Goal: Find specific page/section: Locate a particular part of the current website

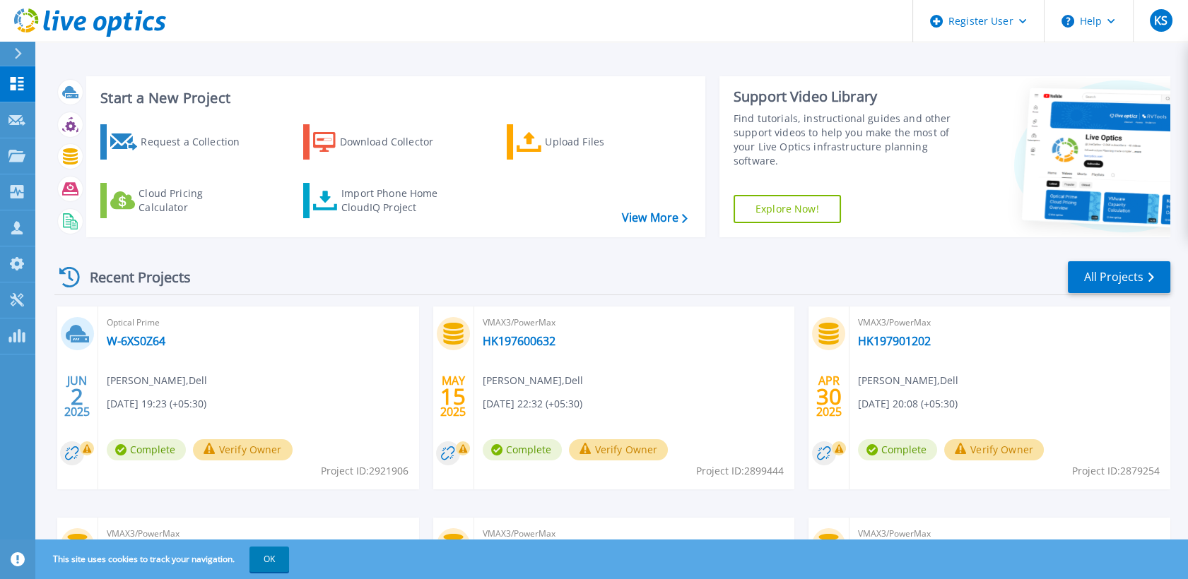
click at [422, 333] on div "[DATE] Optical Prime W-6XS0Z64 [PERSON_NAME] , Dell [DATE] 19:23 (+05:30) Compl…" at bounding box center [606, 518] width 1127 height 422
click at [23, 48] on div at bounding box center [24, 54] width 23 height 24
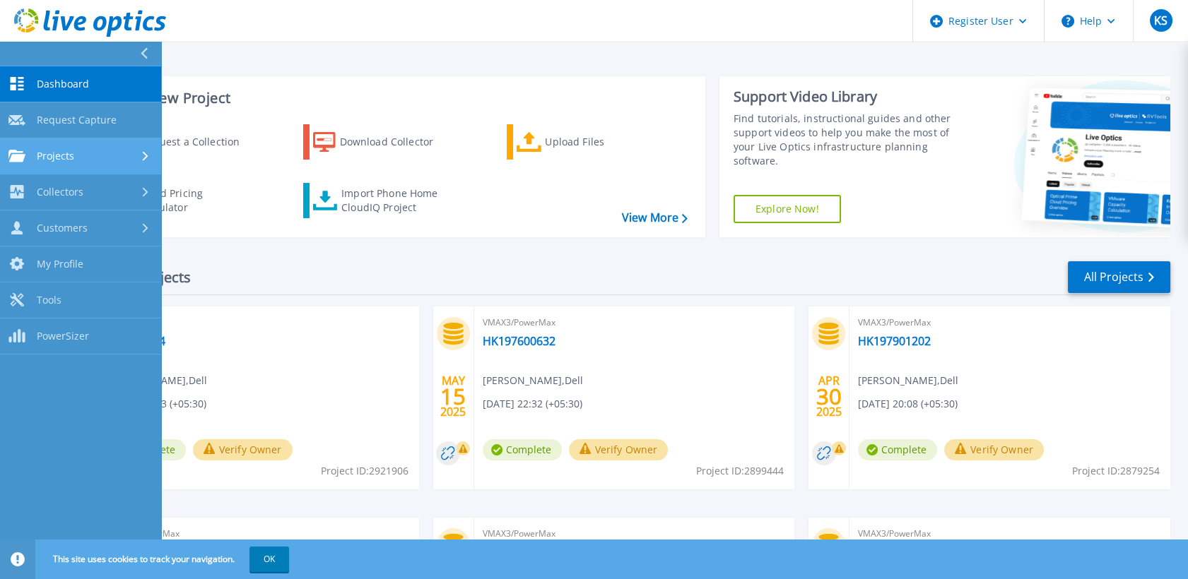
click at [119, 162] on link "Projects Projects" at bounding box center [80, 156] width 161 height 36
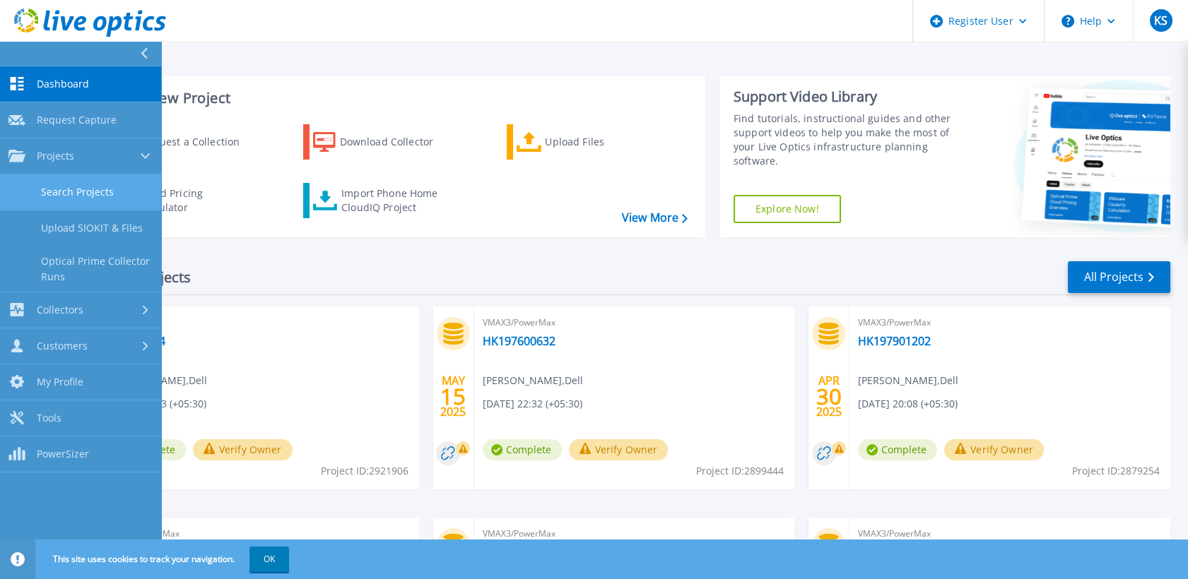
click at [124, 195] on link "Search Projects" at bounding box center [80, 193] width 161 height 36
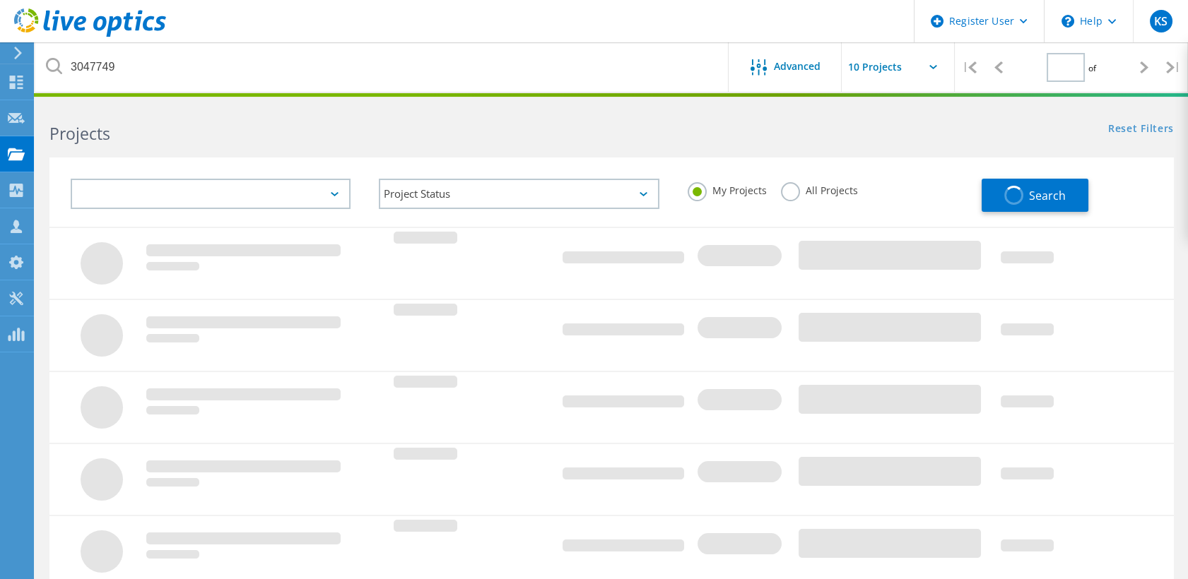
type input "1"
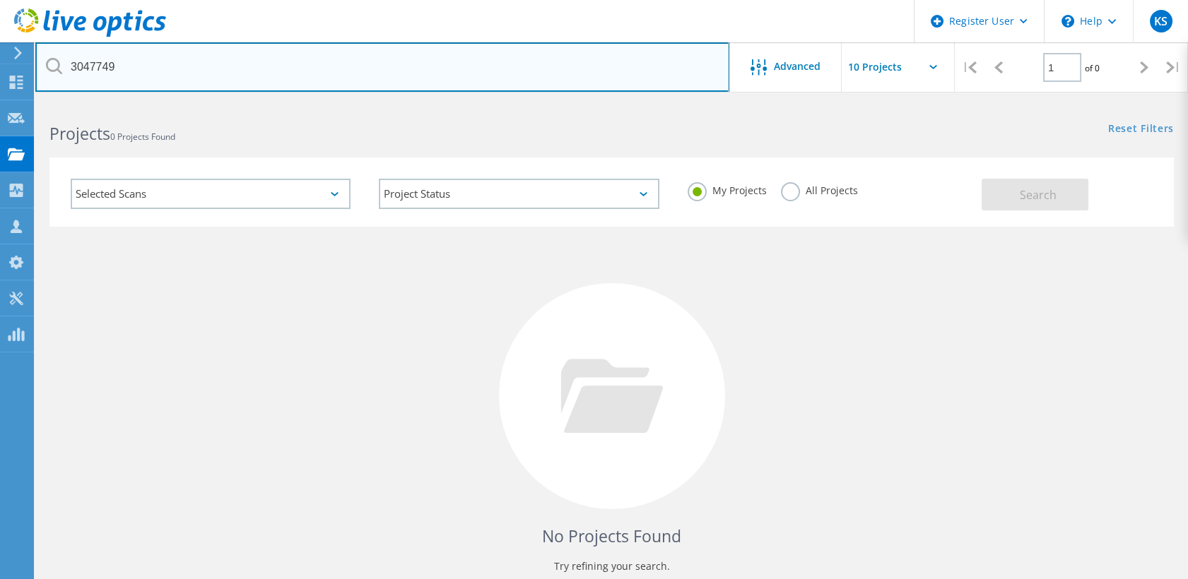
click at [191, 64] on input "3047749" at bounding box center [382, 66] width 694 height 49
paste input "047694"
type input "3047694"
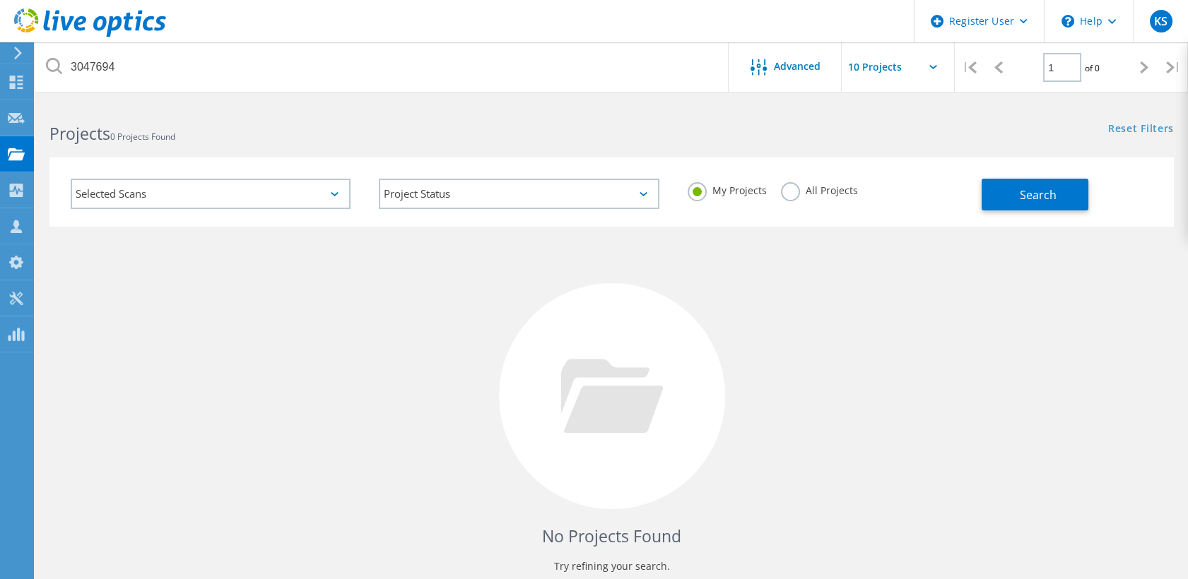
click at [788, 201] on div "All Projects" at bounding box center [819, 192] width 77 height 20
click at [788, 189] on label "All Projects" at bounding box center [819, 188] width 77 height 13
click at [0, 0] on input "All Projects" at bounding box center [0, 0] width 0 height 0
click at [1065, 197] on button "Search" at bounding box center [1034, 195] width 107 height 32
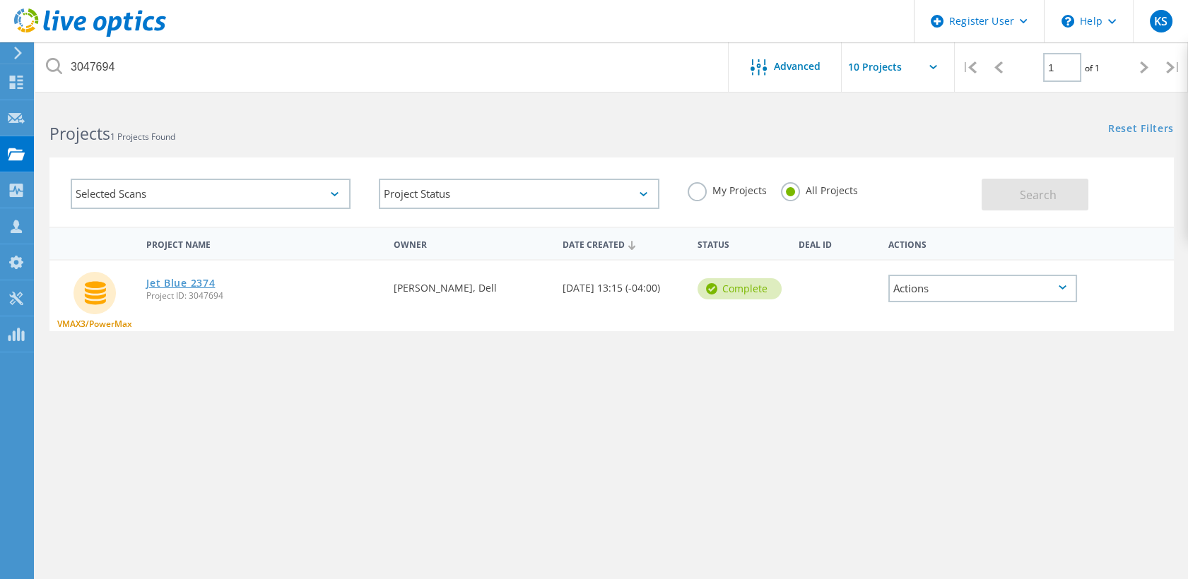
click at [186, 278] on link "Jet Blue 2374" at bounding box center [180, 283] width 69 height 10
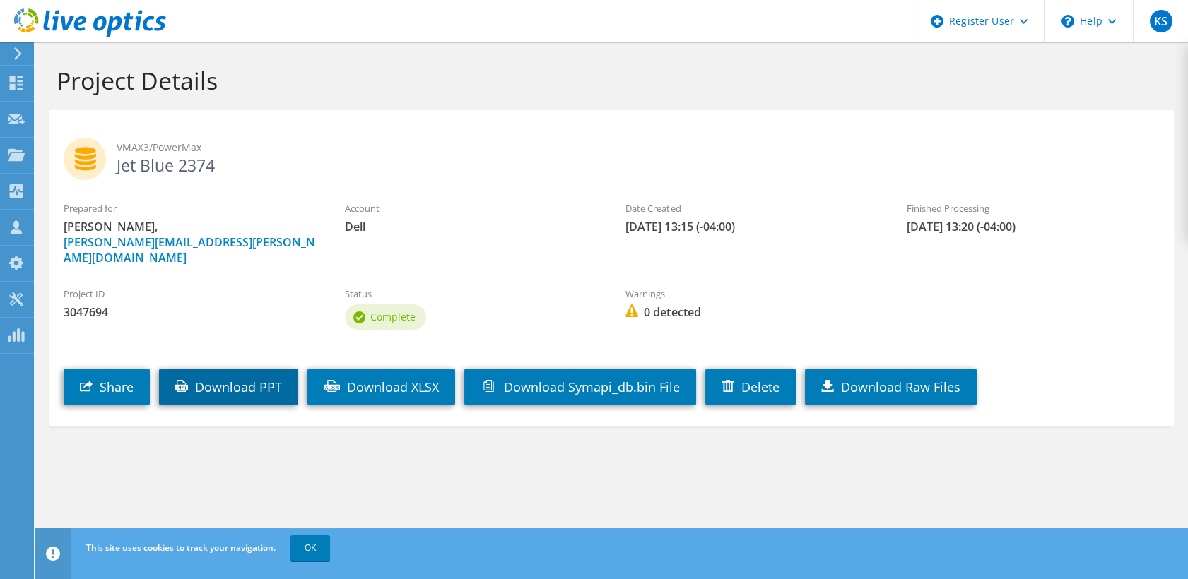
click at [241, 377] on link "Download PPT" at bounding box center [228, 387] width 139 height 37
click at [727, 148] on span "VMAX3/PowerMax" at bounding box center [638, 148] width 1043 height 16
